Goal: Obtain resource: Obtain resource

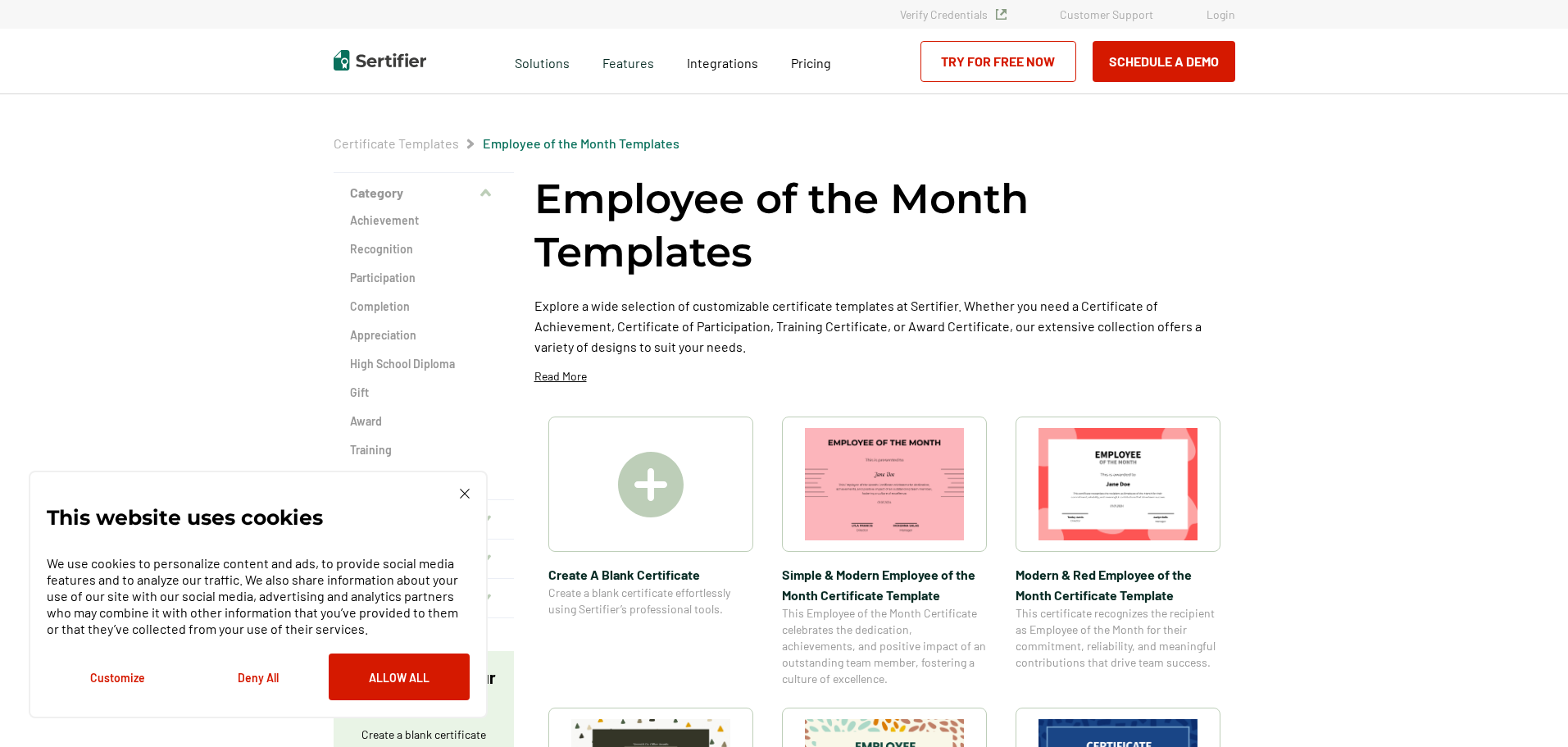
click at [687, 463] on div at bounding box center [650, 484] width 205 height 135
